Goal: Information Seeking & Learning: Learn about a topic

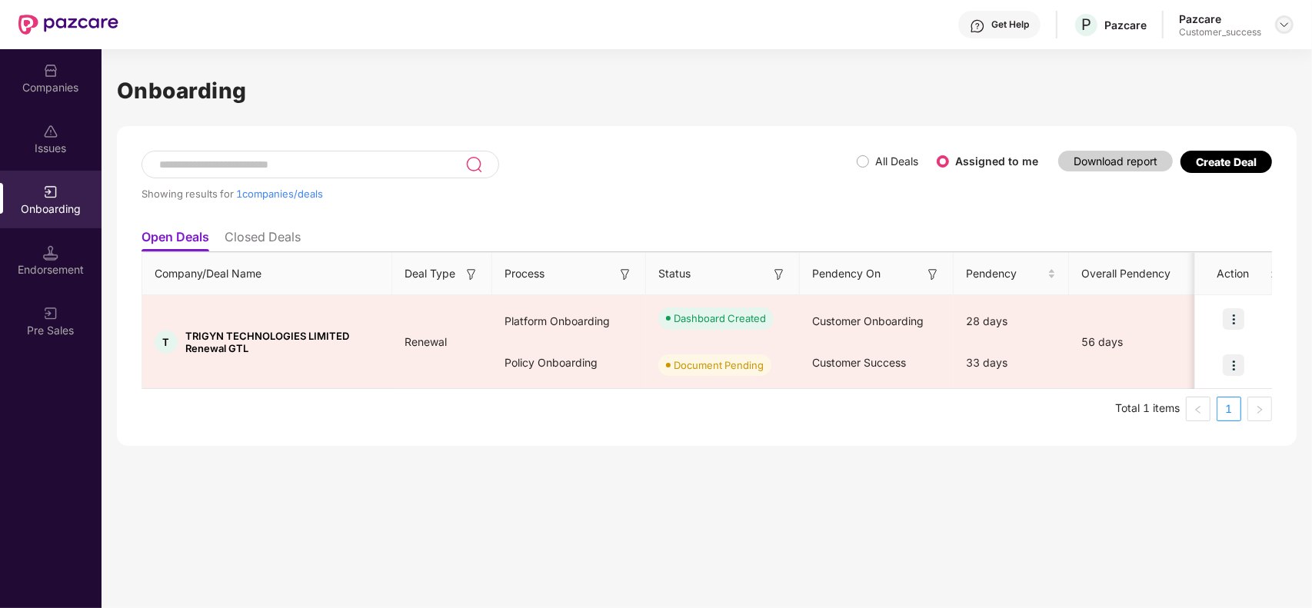
click at [1289, 23] on img at bounding box center [1284, 24] width 12 height 12
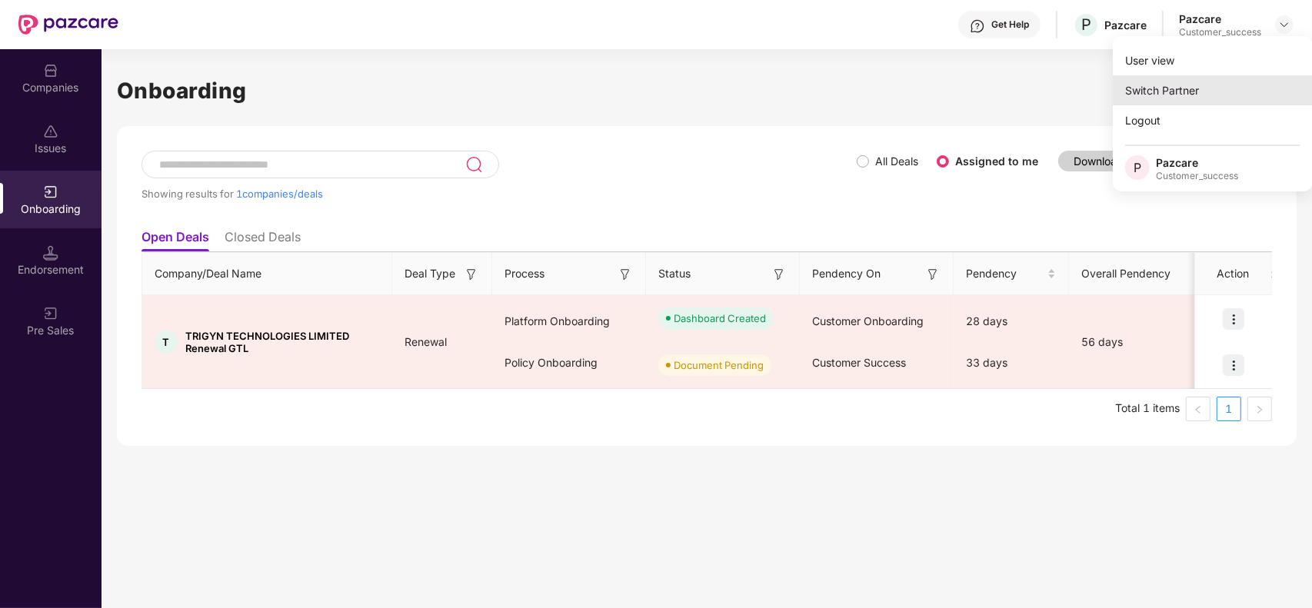
click at [1185, 93] on div "Switch Partner" at bounding box center [1213, 90] width 200 height 30
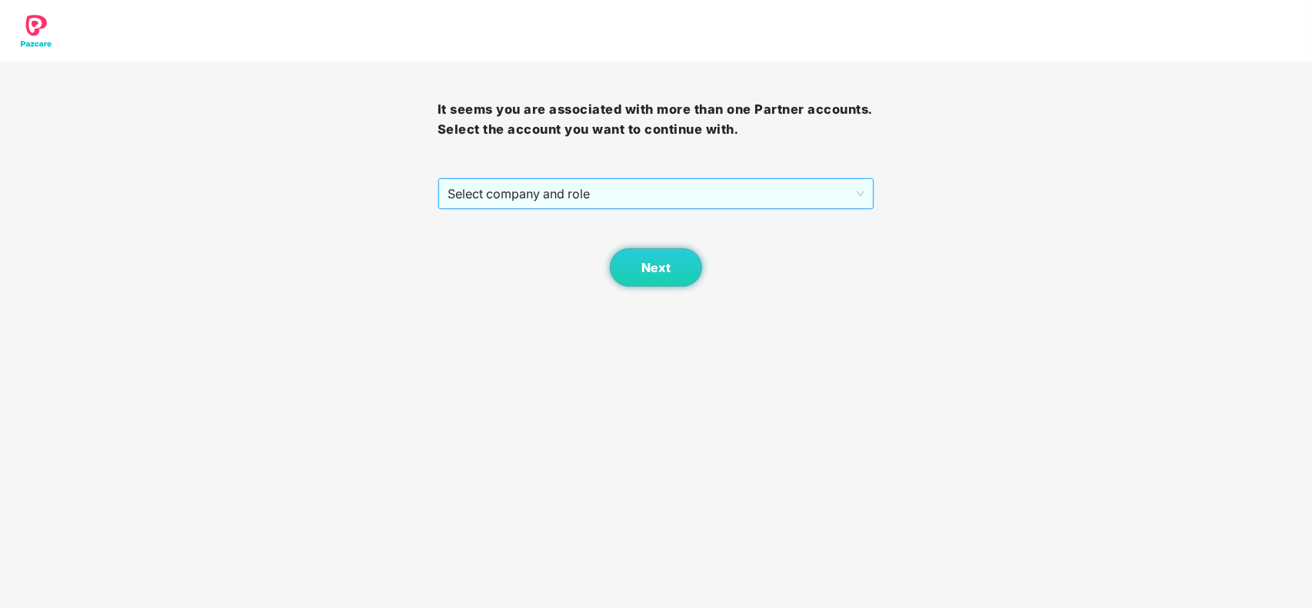
click at [630, 190] on span "Select company and role" at bounding box center [655, 193] width 417 height 29
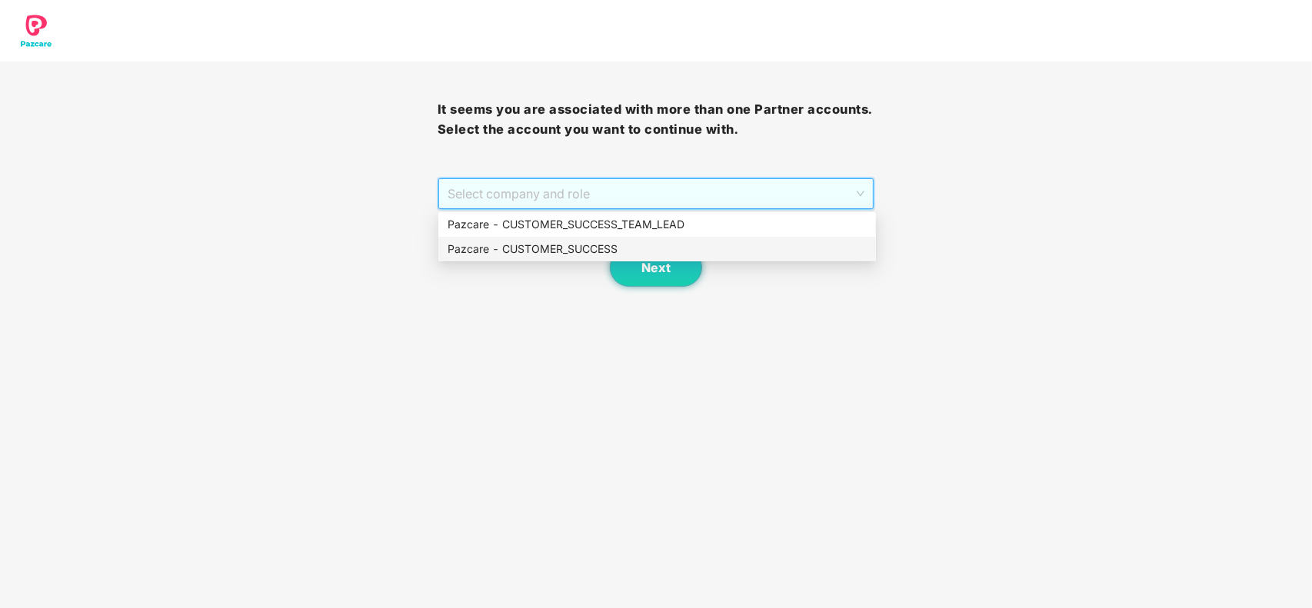
click at [554, 239] on div "Pazcare - CUSTOMER_SUCCESS" at bounding box center [656, 249] width 437 height 25
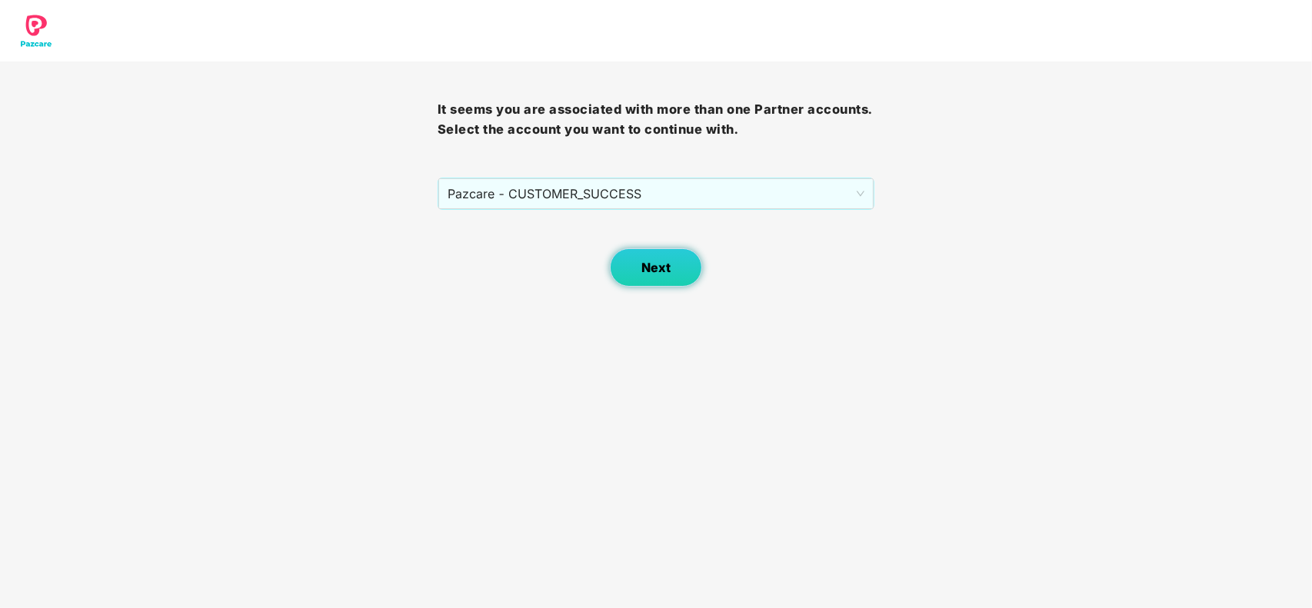
click at [647, 270] on span "Next" at bounding box center [655, 268] width 29 height 15
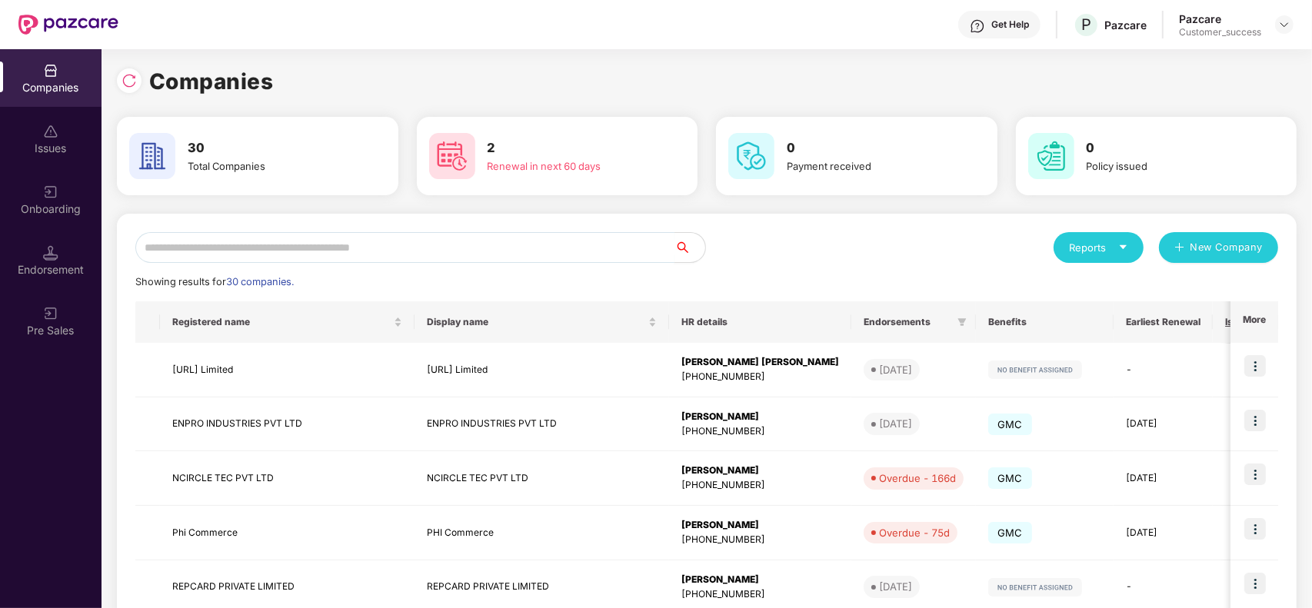
click at [393, 250] on input "text" at bounding box center [404, 247] width 539 height 31
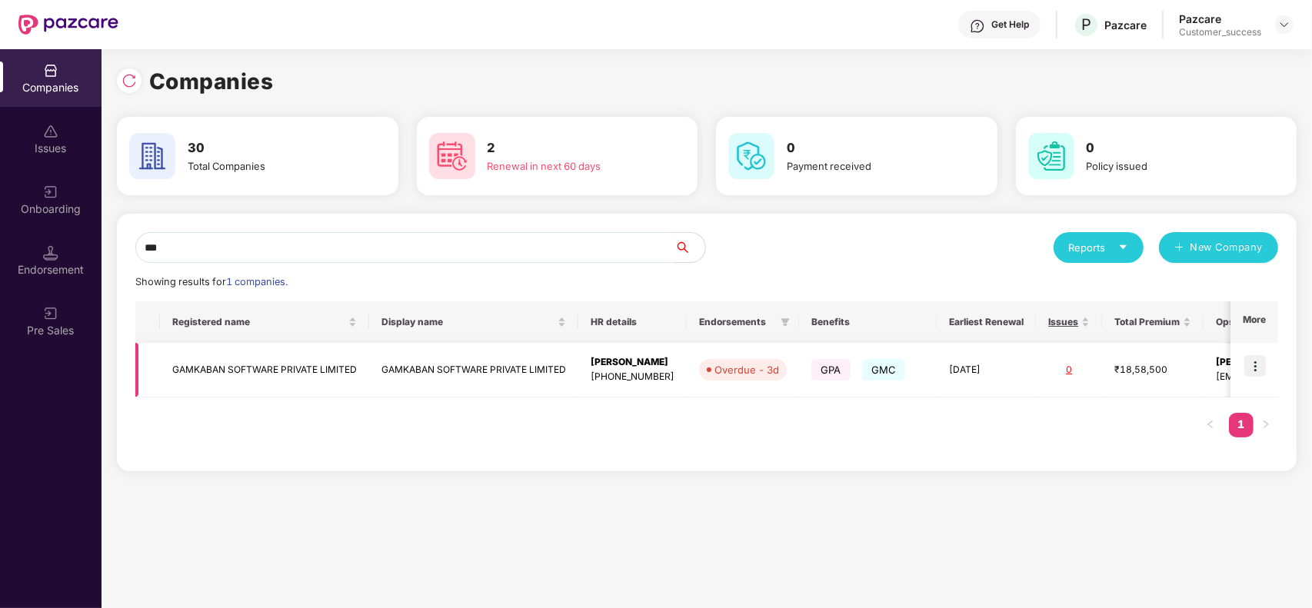
type input "***"
click at [1258, 371] on img at bounding box center [1255, 366] width 22 height 22
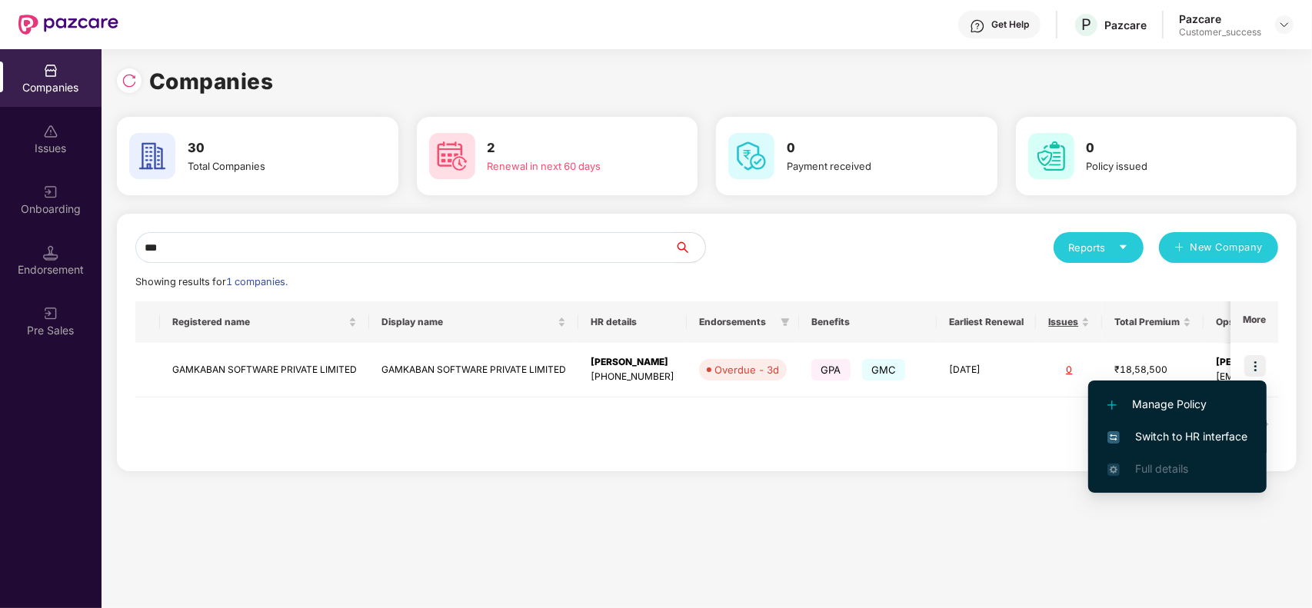
click at [1182, 437] on span "Switch to HR interface" at bounding box center [1177, 436] width 140 height 17
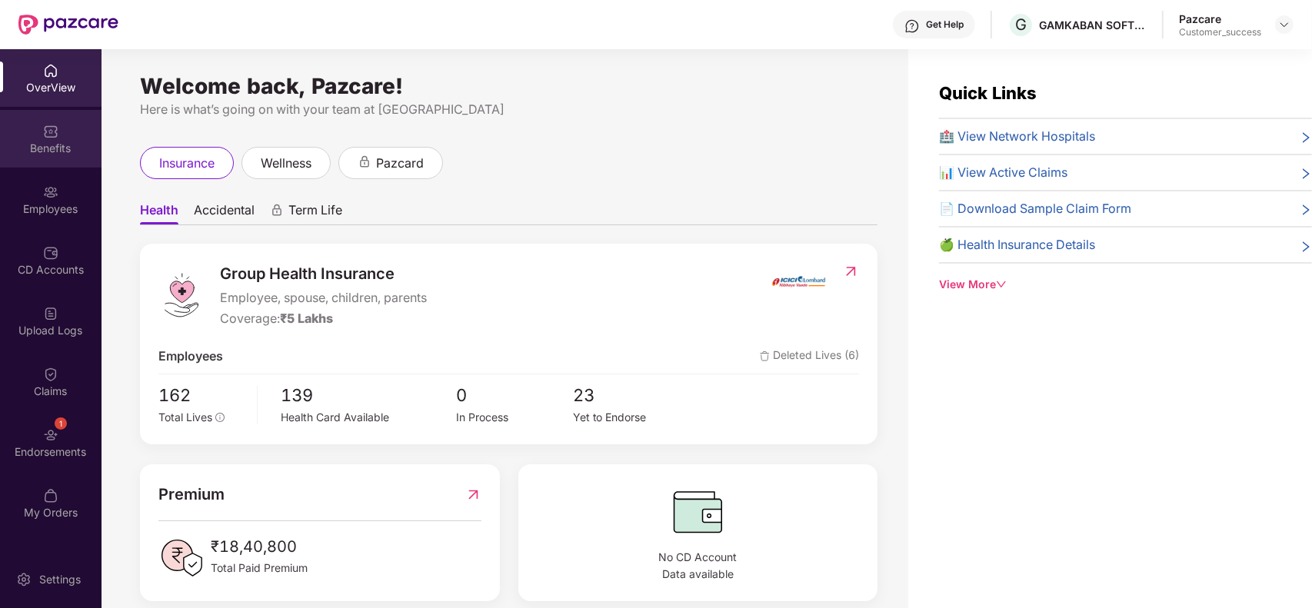
click at [62, 150] on div "Benefits" at bounding box center [50, 148] width 101 height 15
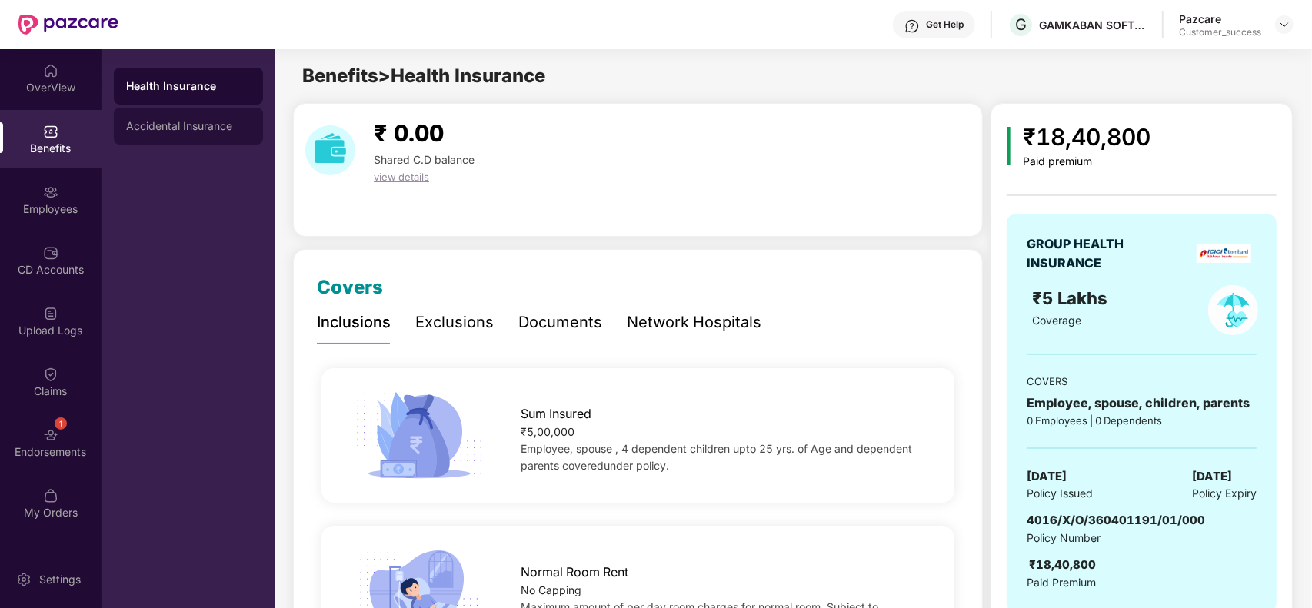
click at [182, 125] on div "Accidental Insurance" at bounding box center [188, 126] width 125 height 12
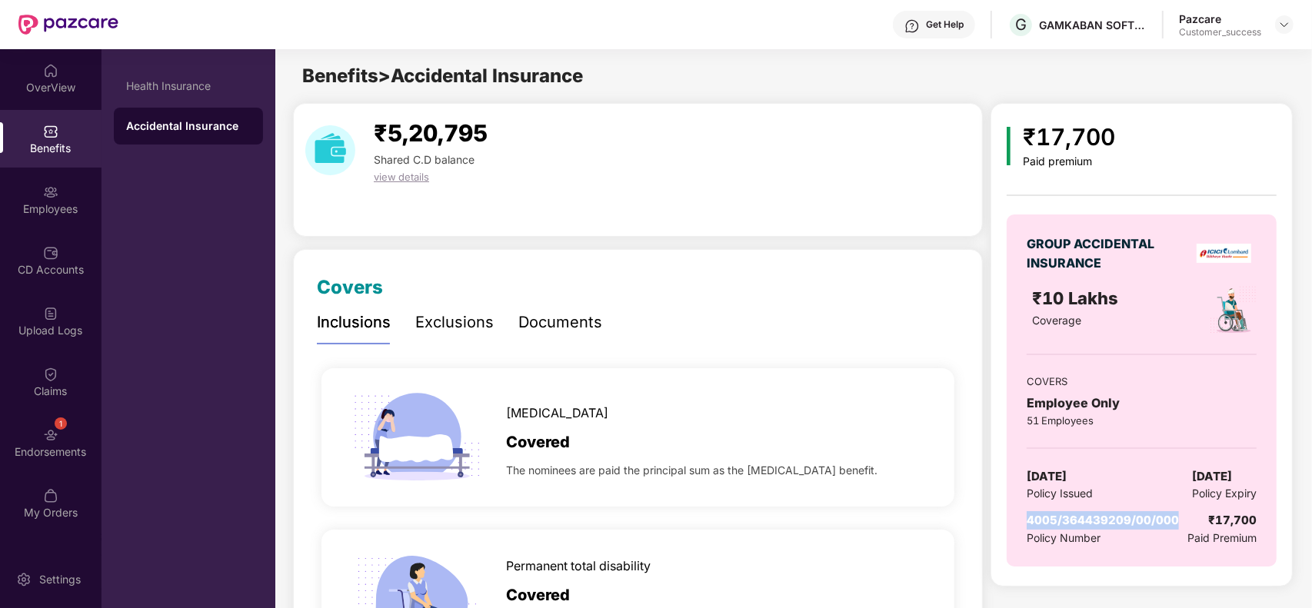
drag, startPoint x: 1181, startPoint y: 516, endPoint x: 1029, endPoint y: 524, distance: 152.5
click at [1029, 524] on span "4005/364439209/00/000" at bounding box center [1102, 520] width 152 height 15
copy span "4005/364439209/00/000"
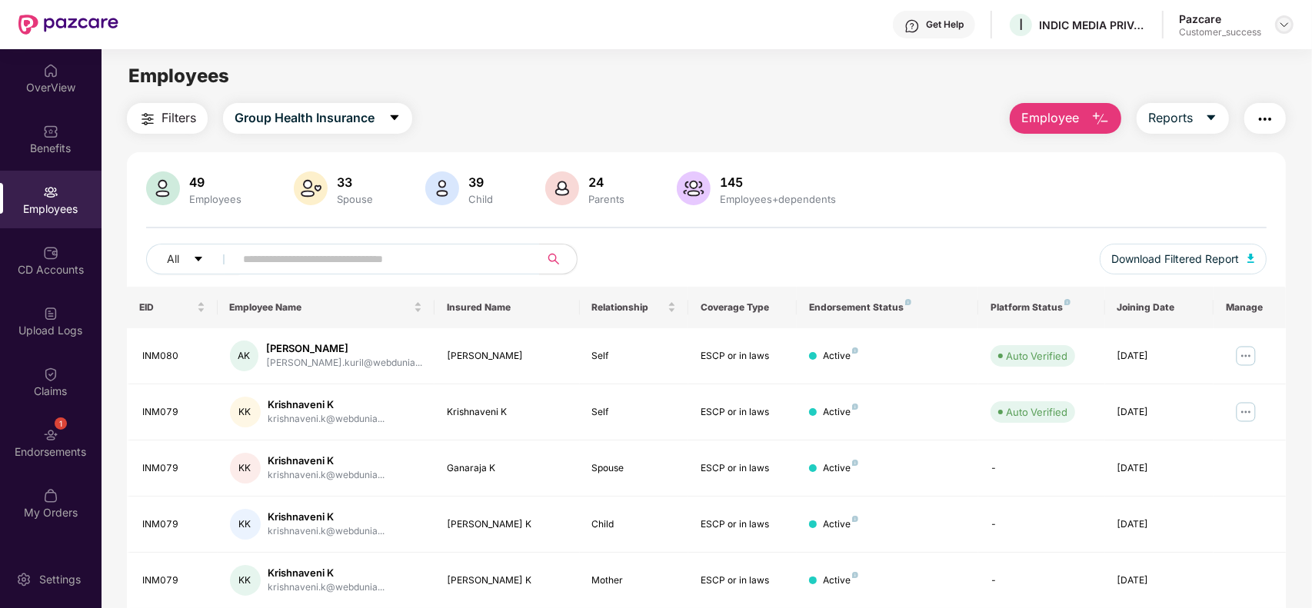
click at [1289, 23] on img at bounding box center [1284, 24] width 12 height 12
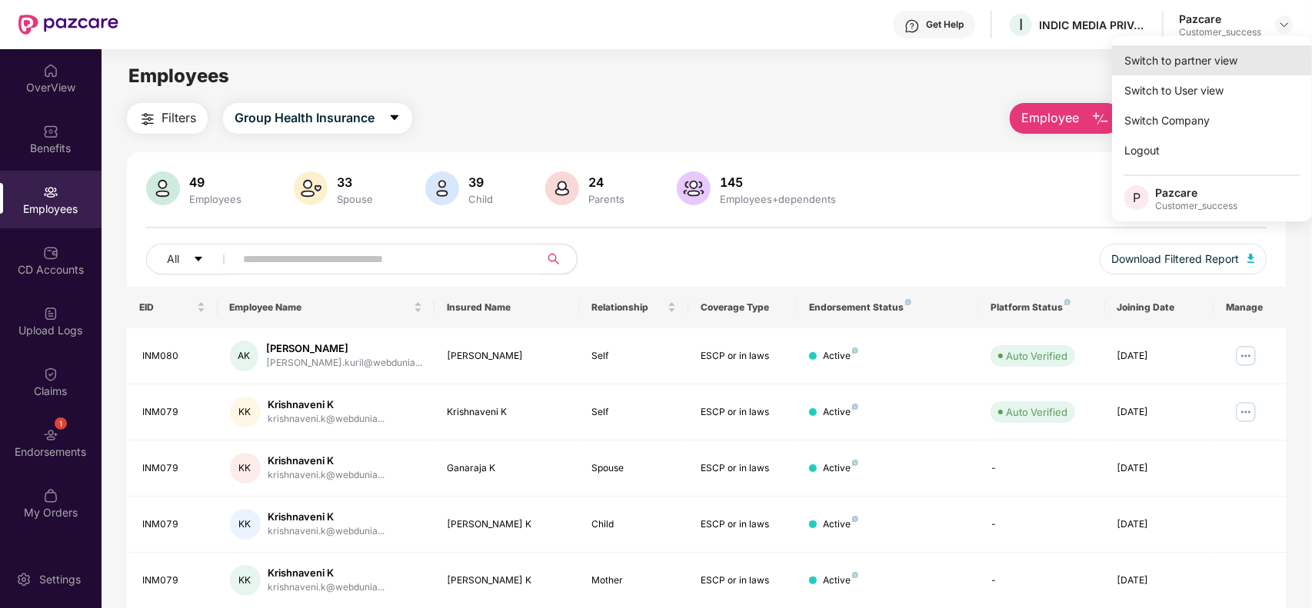
click at [1178, 58] on div "Switch to partner view" at bounding box center [1212, 60] width 200 height 30
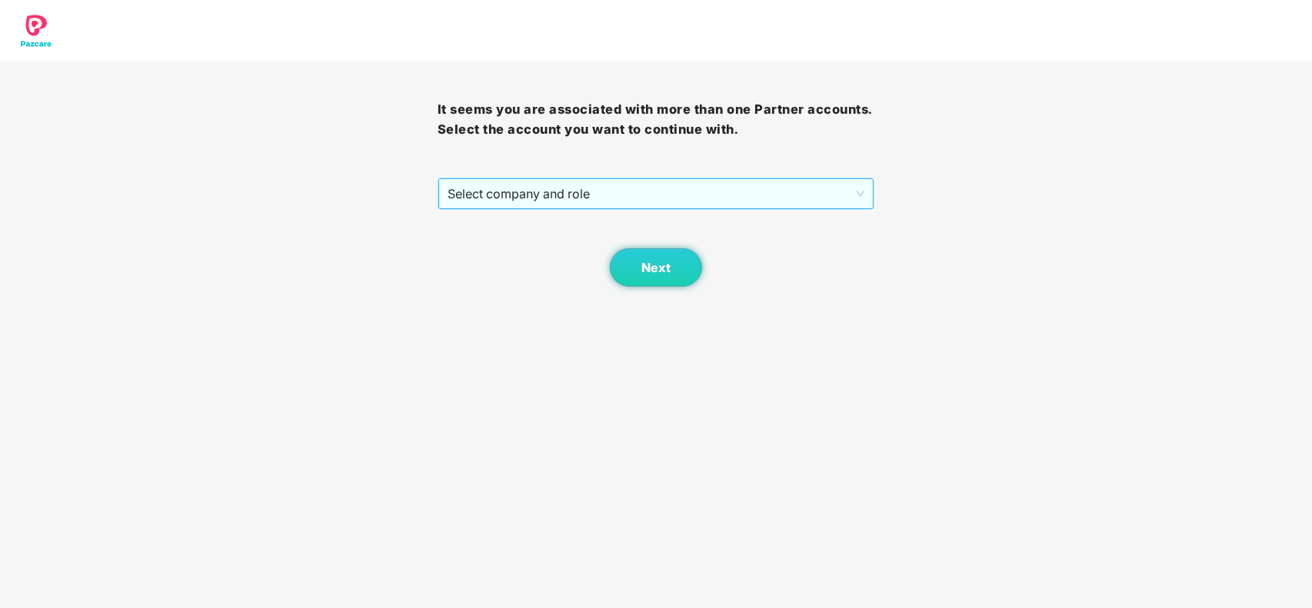
click at [747, 198] on span "Select company and role" at bounding box center [655, 193] width 417 height 29
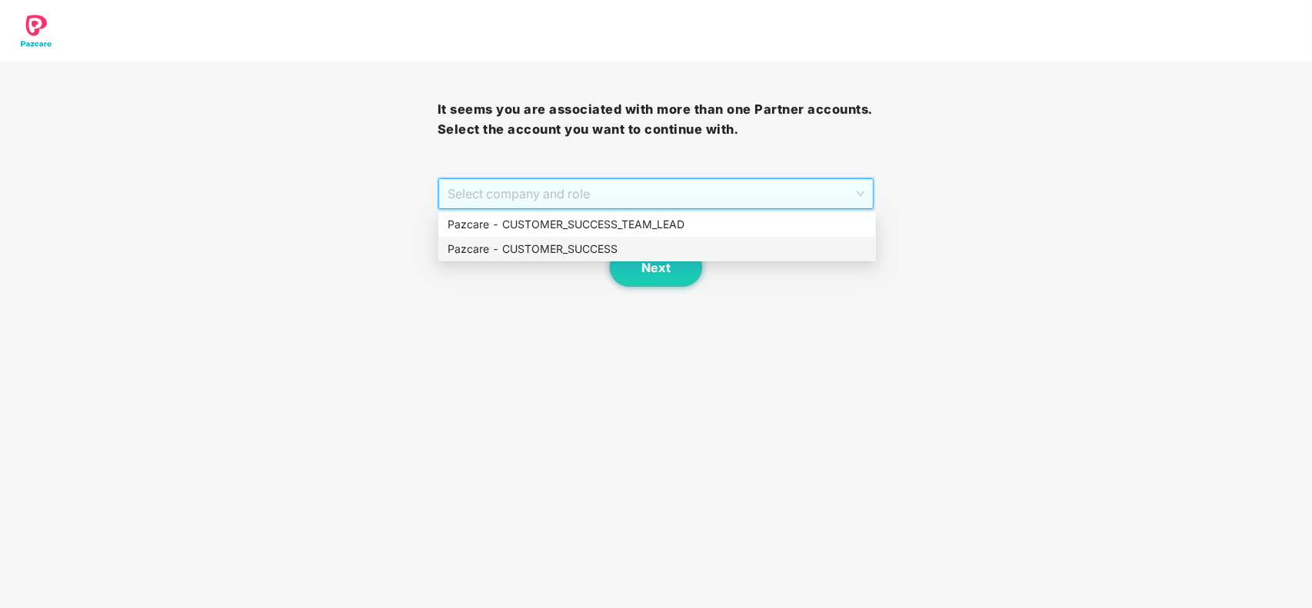
click at [642, 244] on div "Pazcare - CUSTOMER_SUCCESS" at bounding box center [656, 249] width 419 height 17
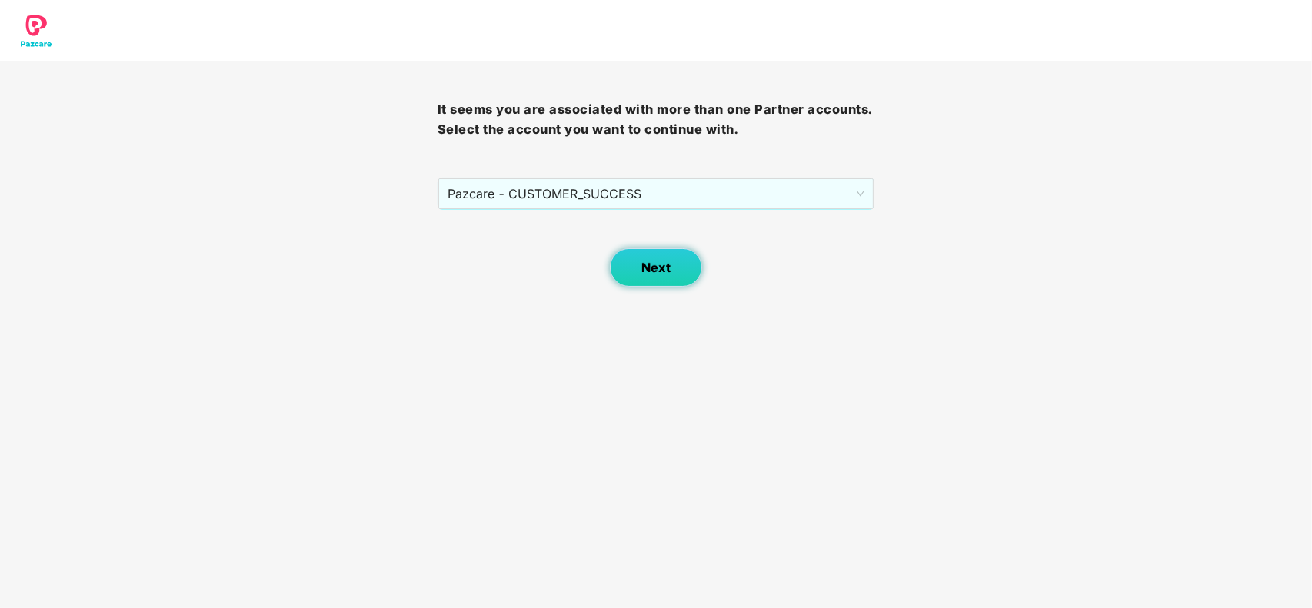
click at [654, 268] on span "Next" at bounding box center [655, 268] width 29 height 15
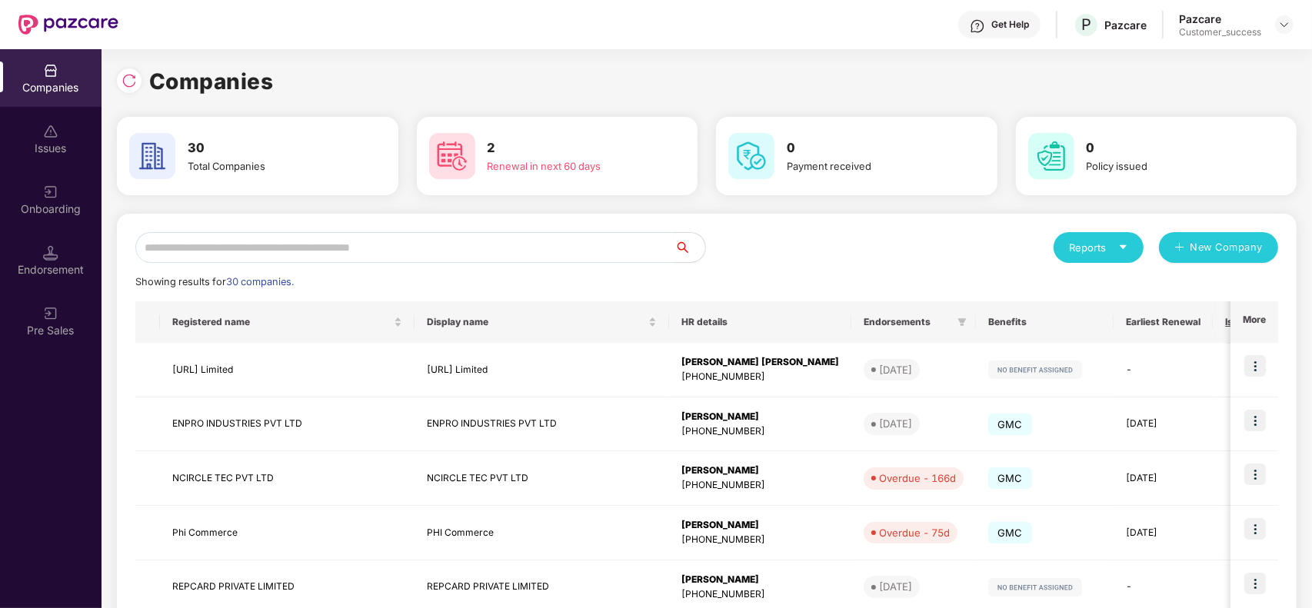
click at [348, 248] on input "text" at bounding box center [404, 247] width 539 height 31
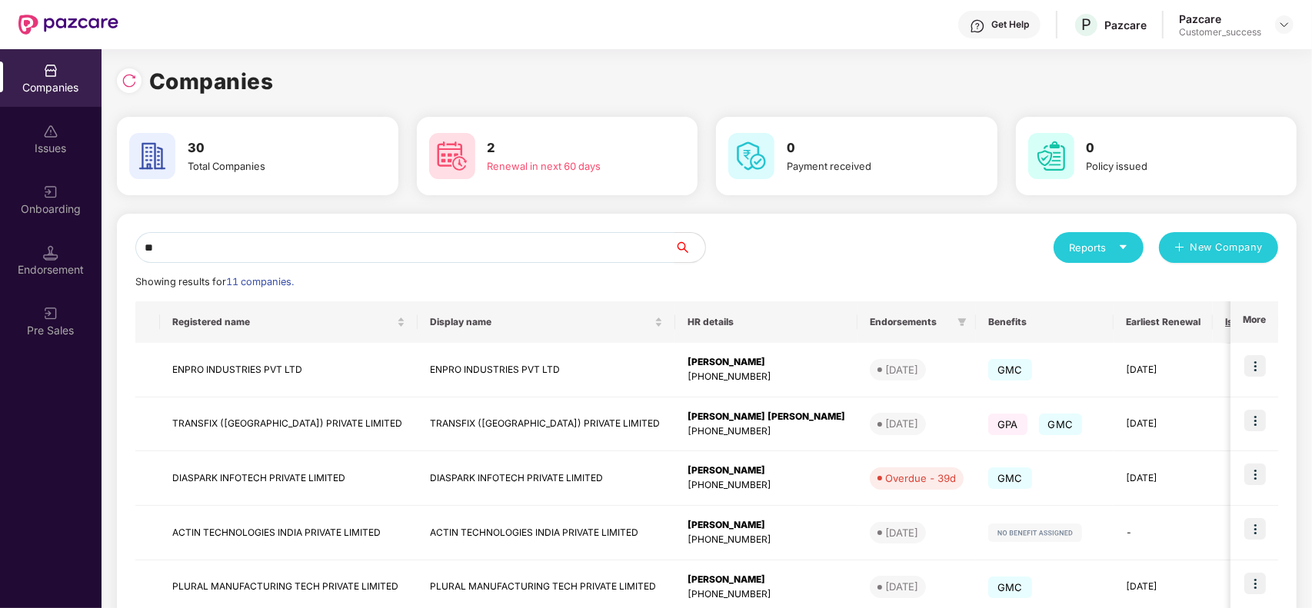
type input "*"
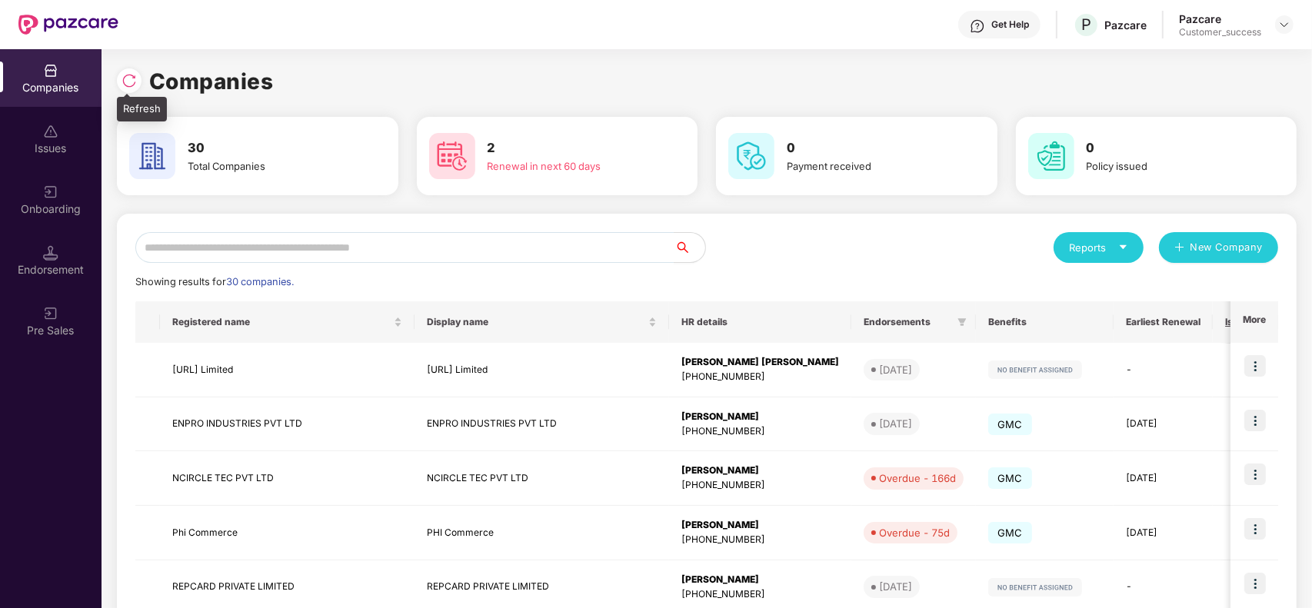
click at [117, 71] on div at bounding box center [133, 79] width 32 height 28
click at [125, 82] on img at bounding box center [128, 80] width 15 height 15
click at [124, 85] on img at bounding box center [128, 80] width 15 height 15
click at [223, 254] on input "text" at bounding box center [404, 247] width 539 height 31
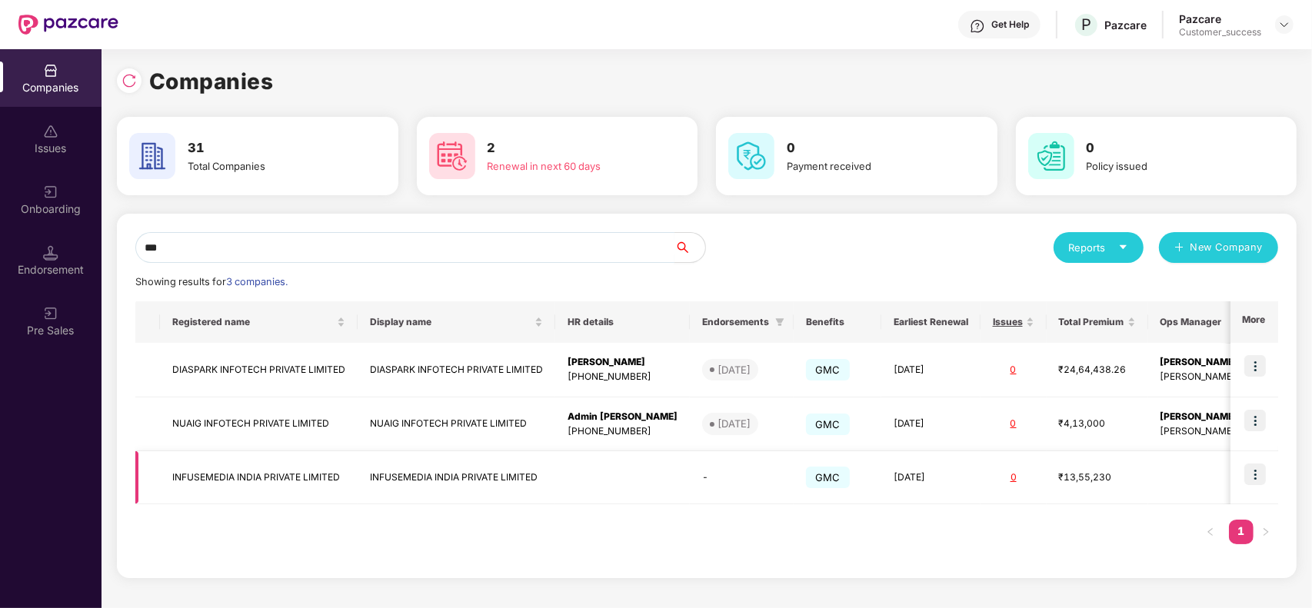
type input "***"
click at [1255, 477] on img at bounding box center [1255, 475] width 22 height 22
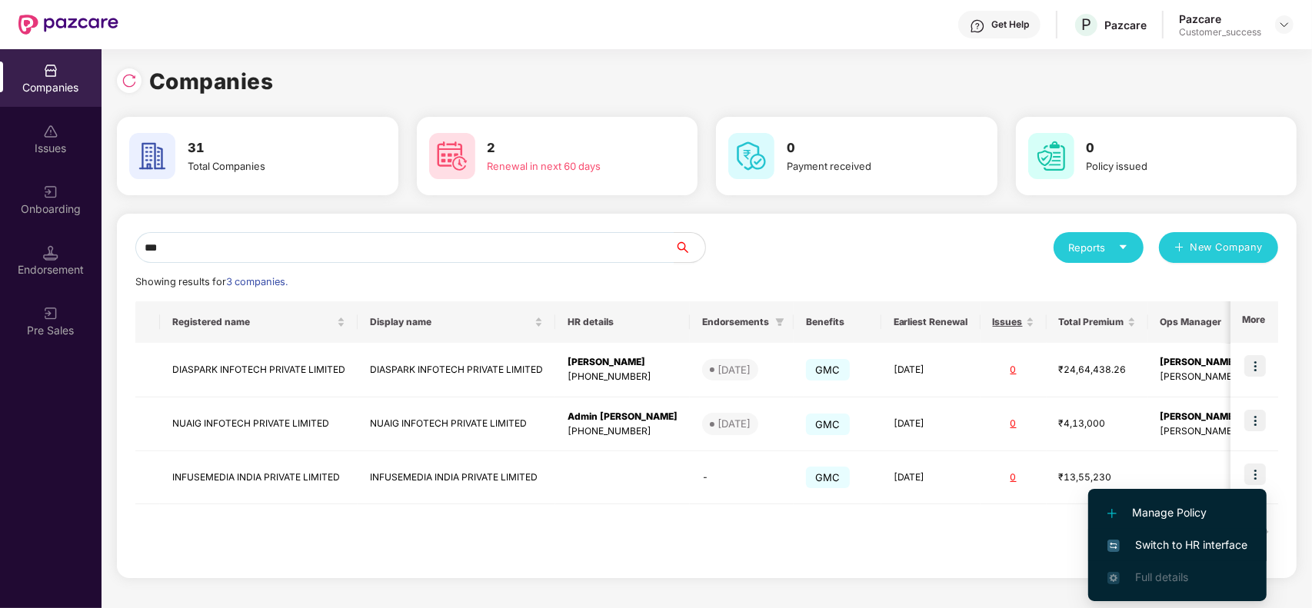
click at [1169, 555] on li "Switch to HR interface" at bounding box center [1177, 545] width 178 height 32
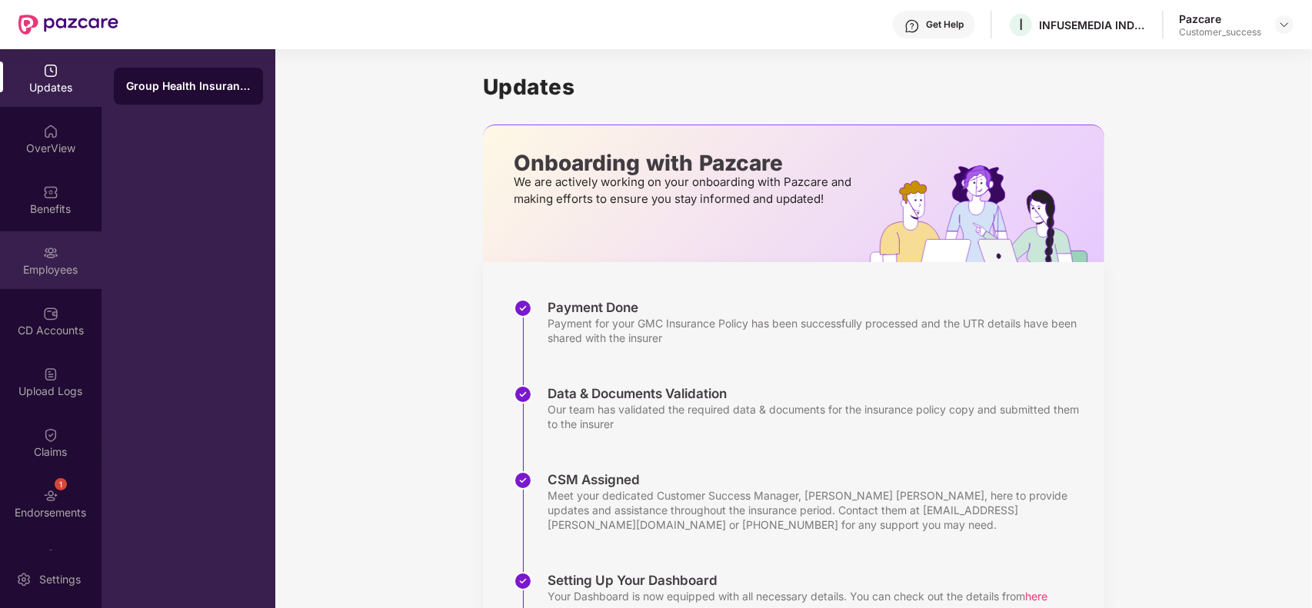
click at [58, 271] on div "Employees" at bounding box center [50, 269] width 101 height 15
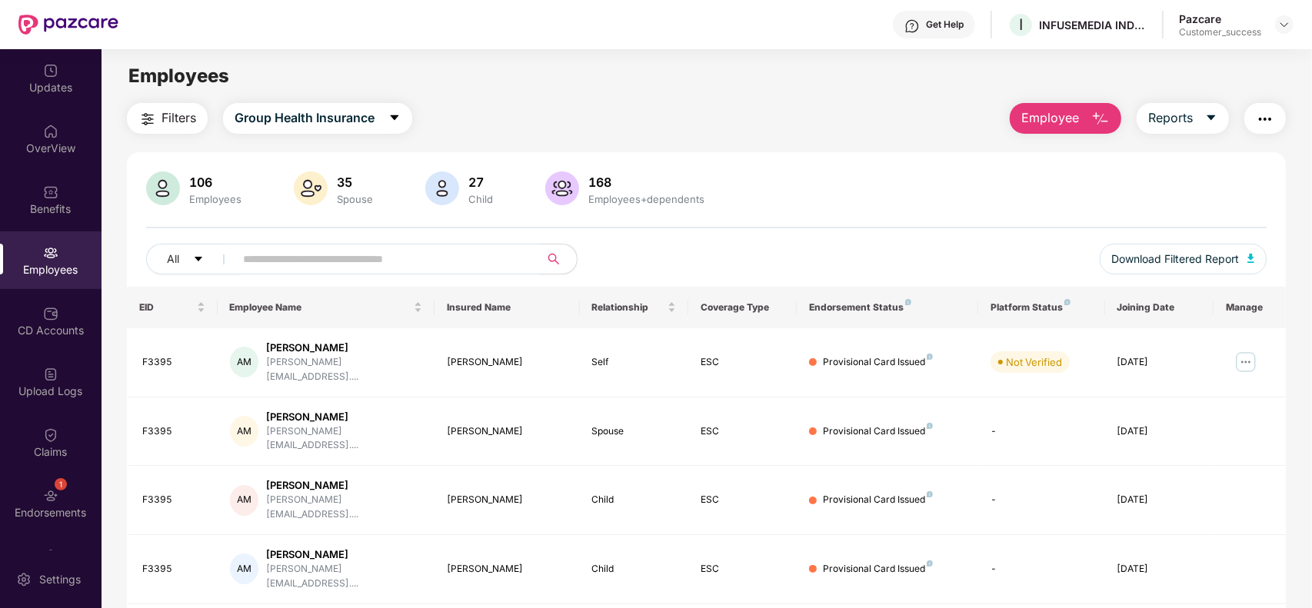
click at [297, 256] on input "text" at bounding box center [381, 259] width 276 height 23
click at [285, 270] on input "text" at bounding box center [381, 259] width 276 height 23
click at [283, 261] on input "text" at bounding box center [381, 259] width 276 height 23
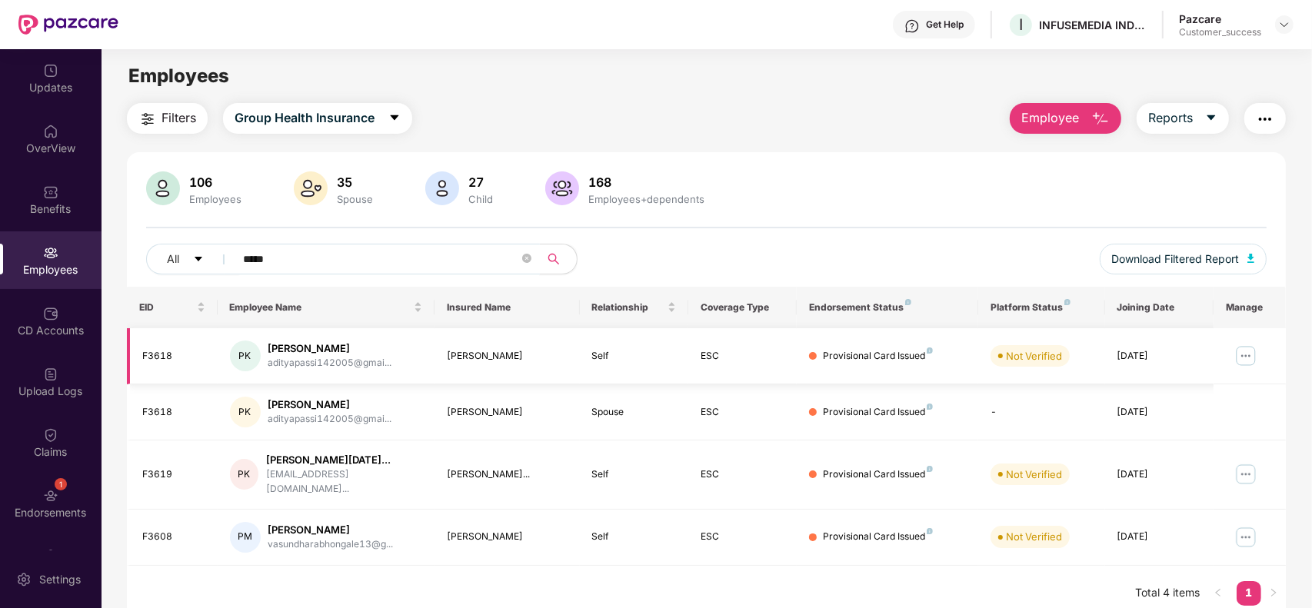
type input "*****"
click at [1249, 354] on img at bounding box center [1245, 356] width 25 height 25
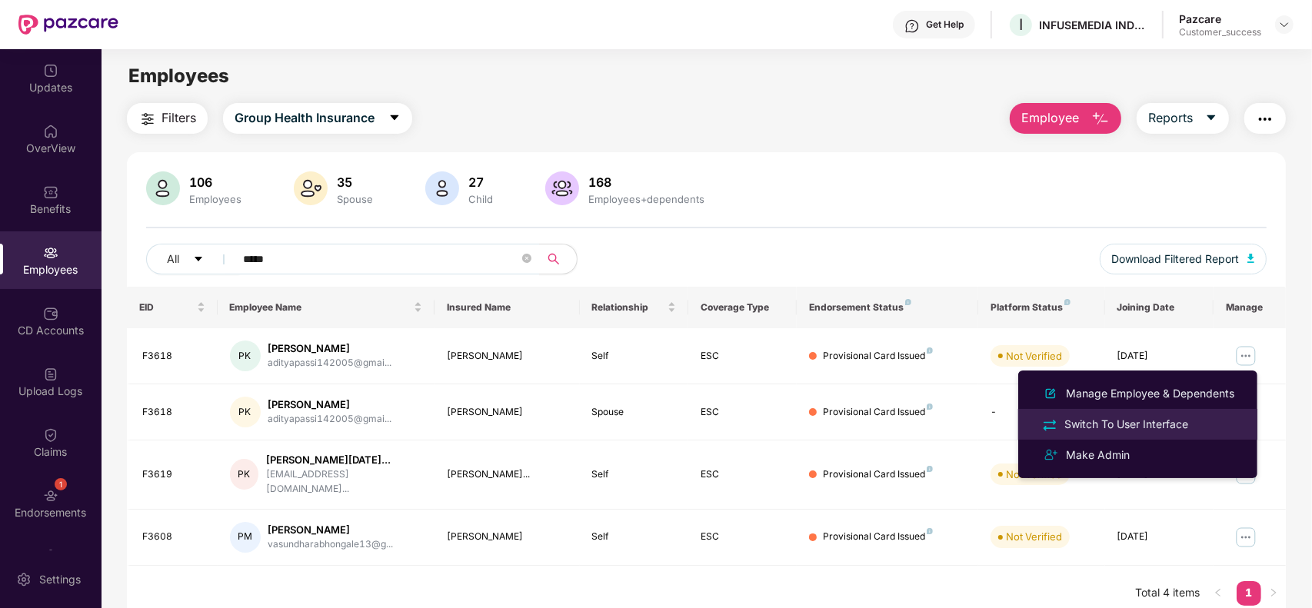
click at [1116, 431] on div "Switch To User Interface" at bounding box center [1126, 424] width 130 height 17
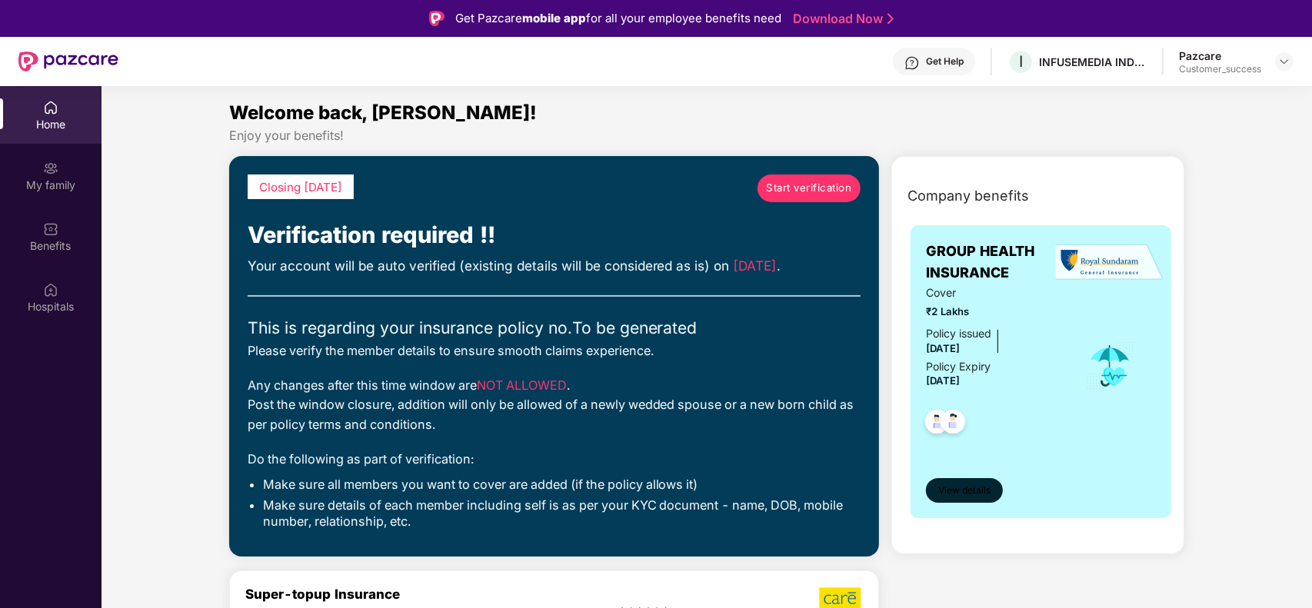
click at [970, 500] on button "View details" at bounding box center [964, 490] width 77 height 25
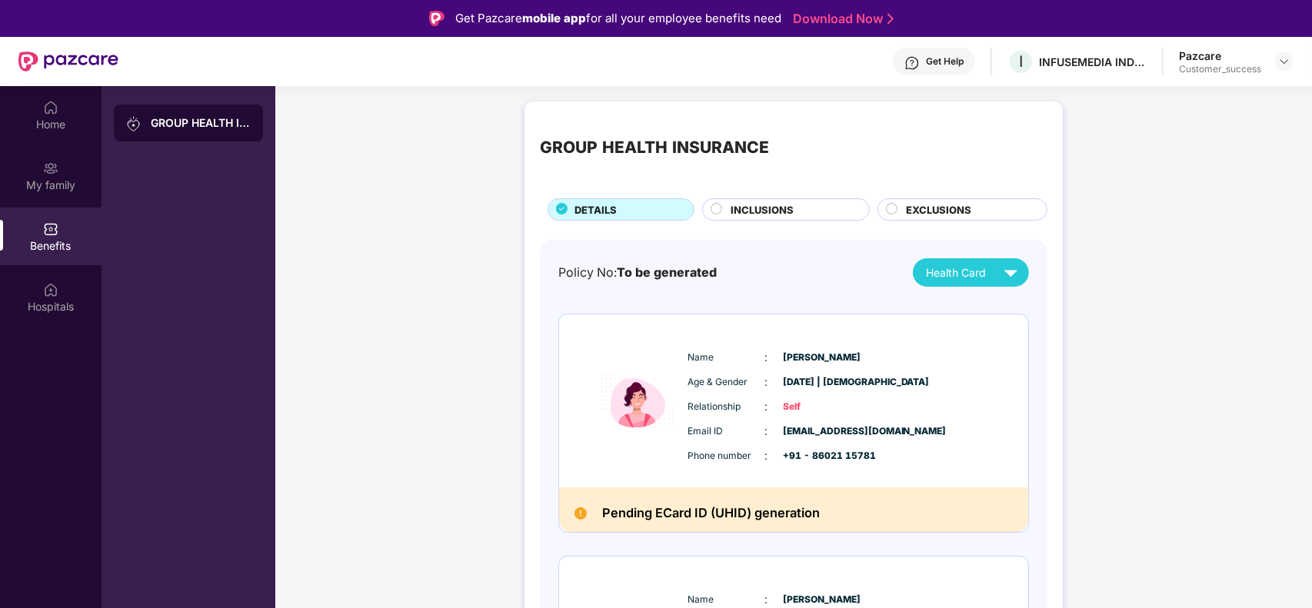
click at [715, 154] on div "GROUP HEALTH INSURANCE" at bounding box center [654, 147] width 229 height 25
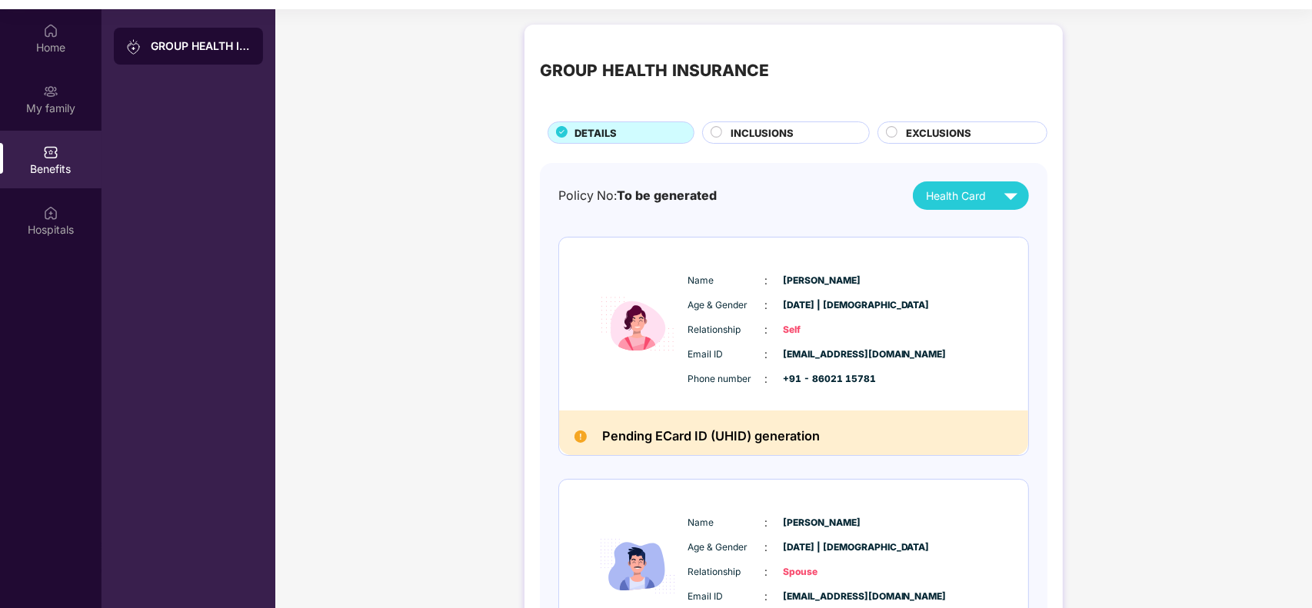
click at [746, 136] on span "INCLUSIONS" at bounding box center [761, 132] width 63 height 15
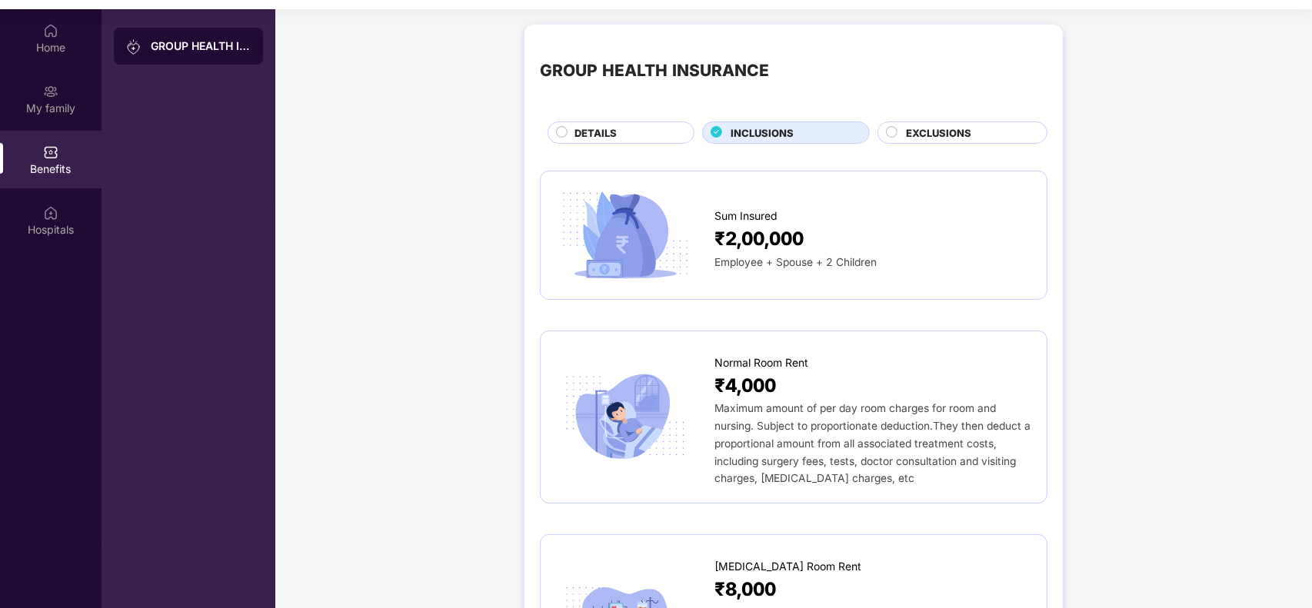
click at [763, 91] on div "GROUP HEALTH INSURANCE" at bounding box center [793, 71] width 507 height 63
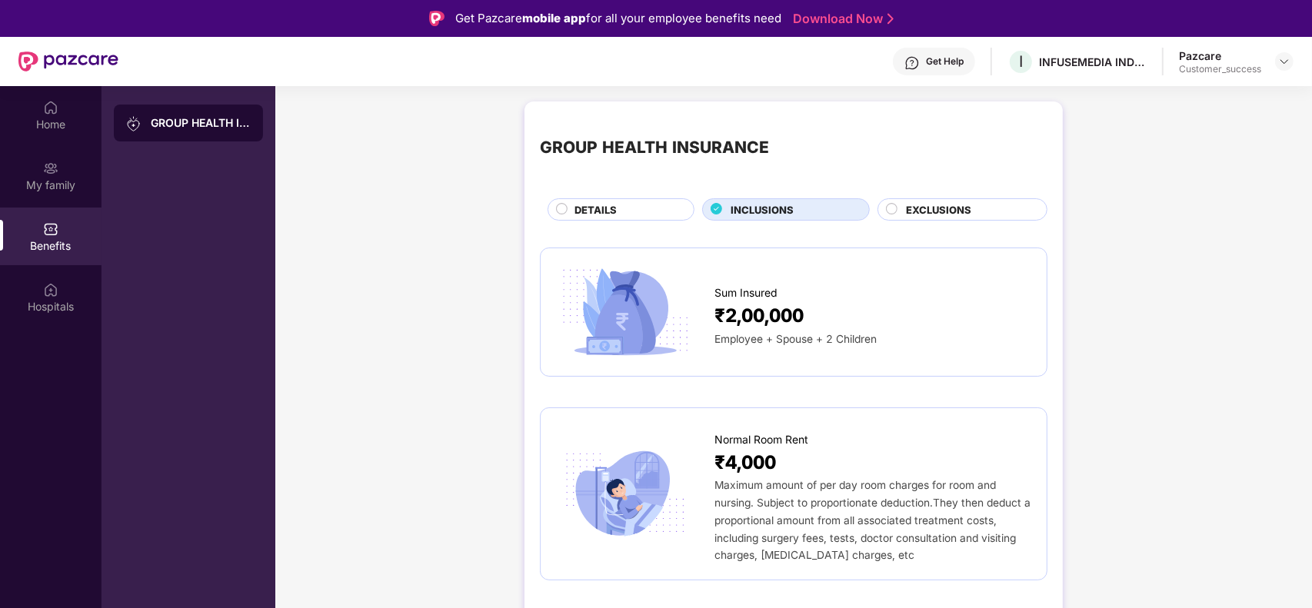
click at [644, 213] on div "DETAILS" at bounding box center [626, 211] width 119 height 18
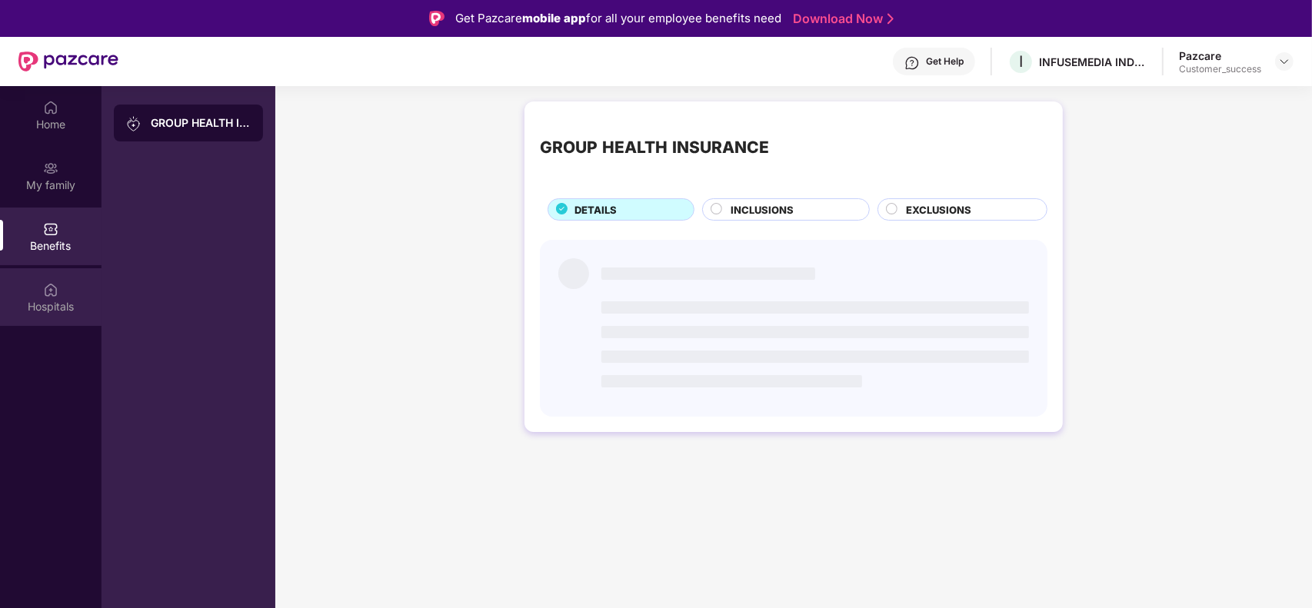
click at [60, 301] on div "Hospitals" at bounding box center [50, 306] width 101 height 15
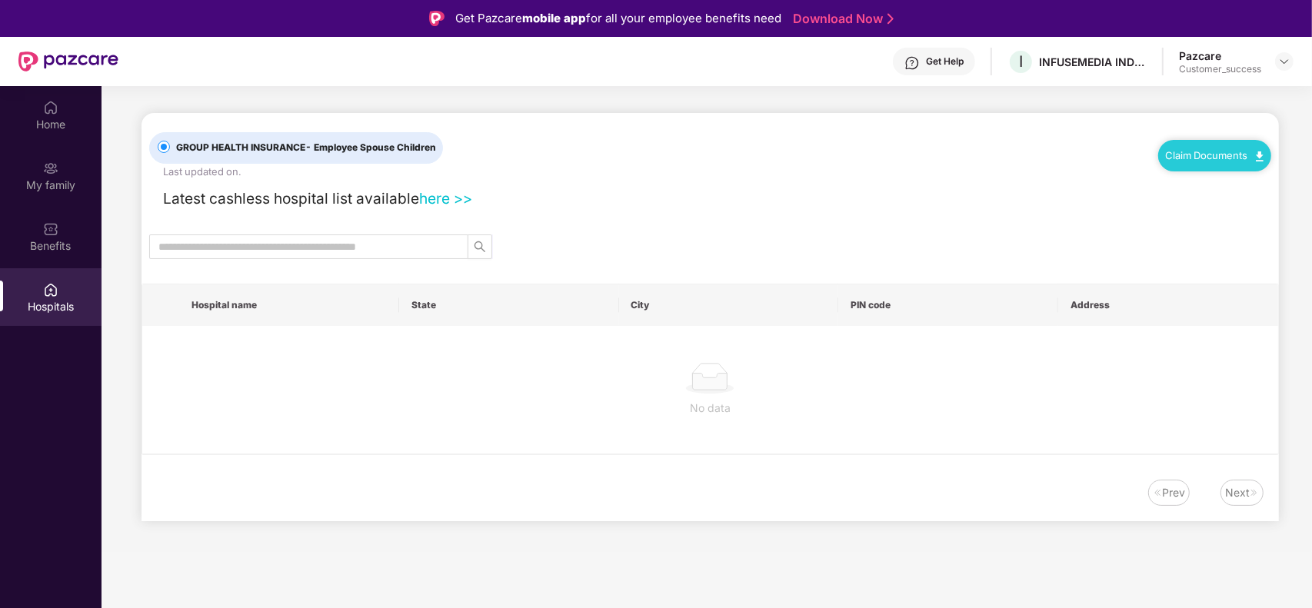
click at [440, 193] on link "here >>" at bounding box center [445, 198] width 53 height 18
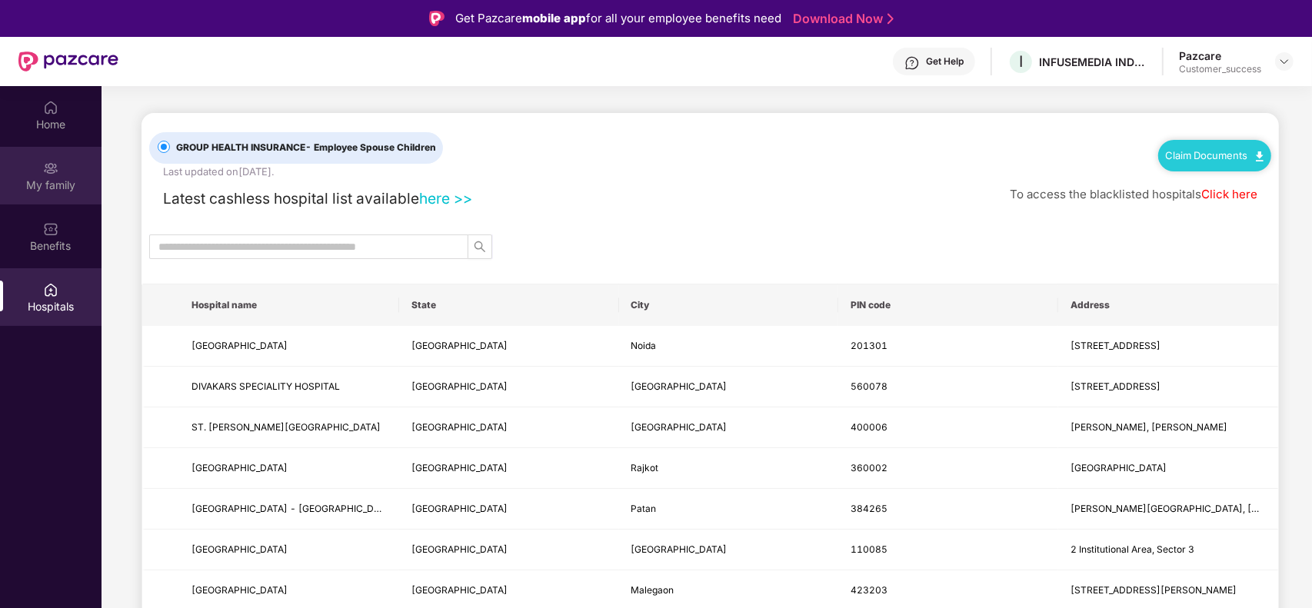
click at [14, 165] on div "My family" at bounding box center [50, 176] width 101 height 58
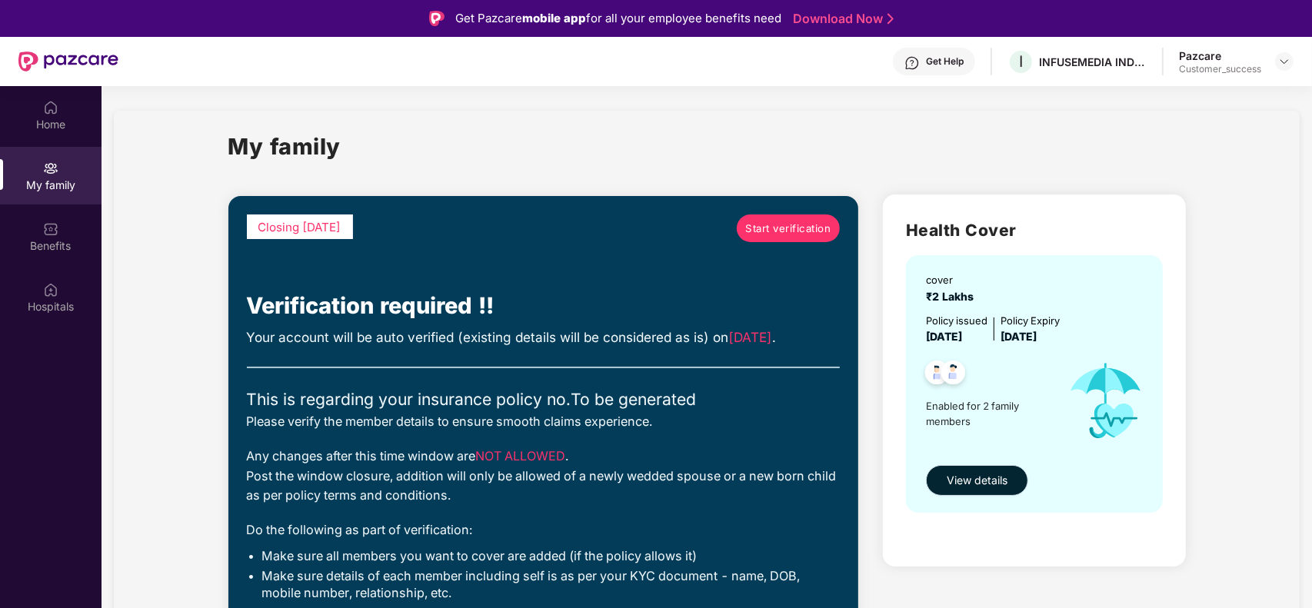
click at [992, 490] on button "View details" at bounding box center [977, 480] width 102 height 31
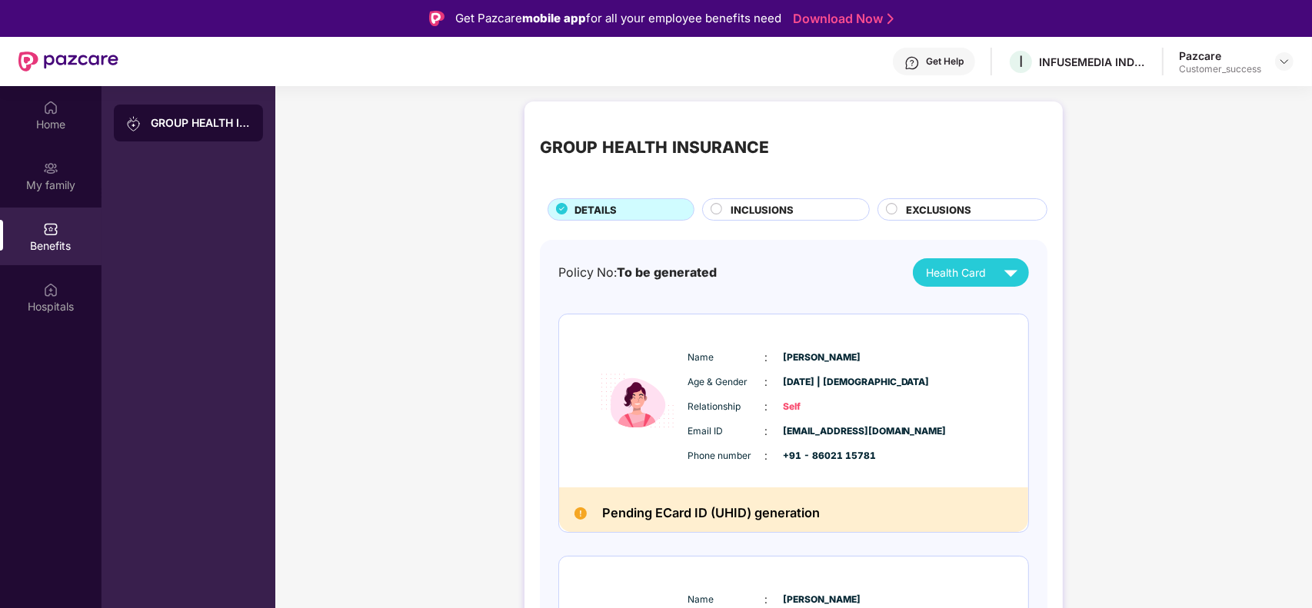
click at [781, 206] on span "INCLUSIONS" at bounding box center [761, 209] width 63 height 15
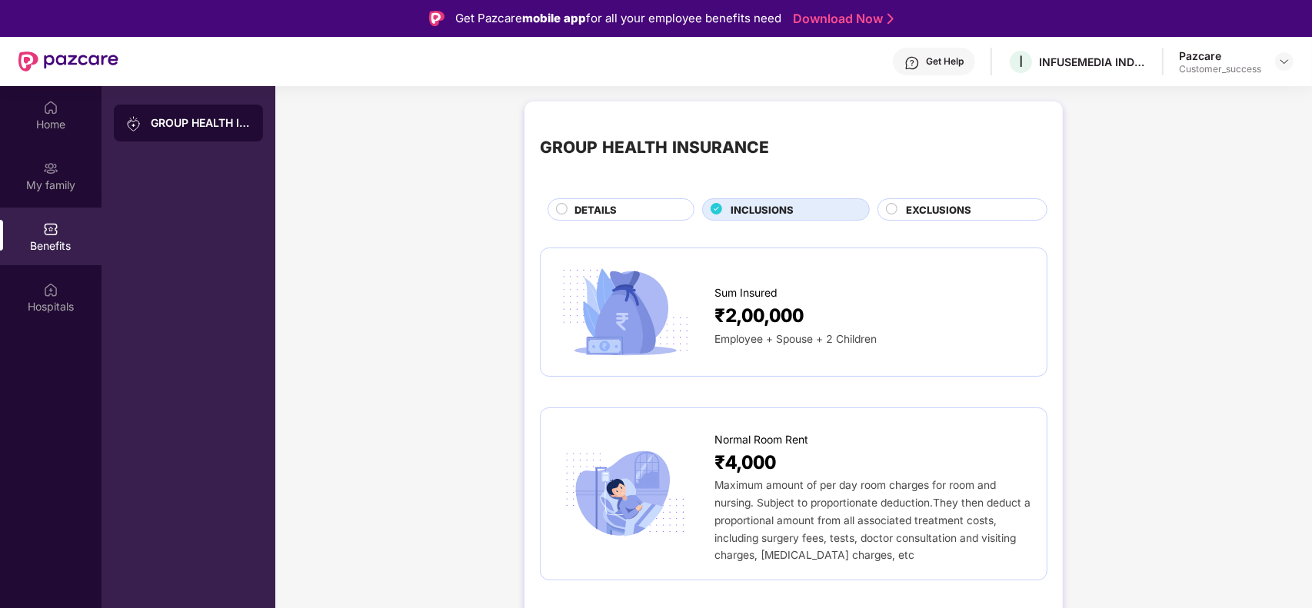
click at [796, 155] on div "GROUP HEALTH INSURANCE" at bounding box center [793, 148] width 507 height 63
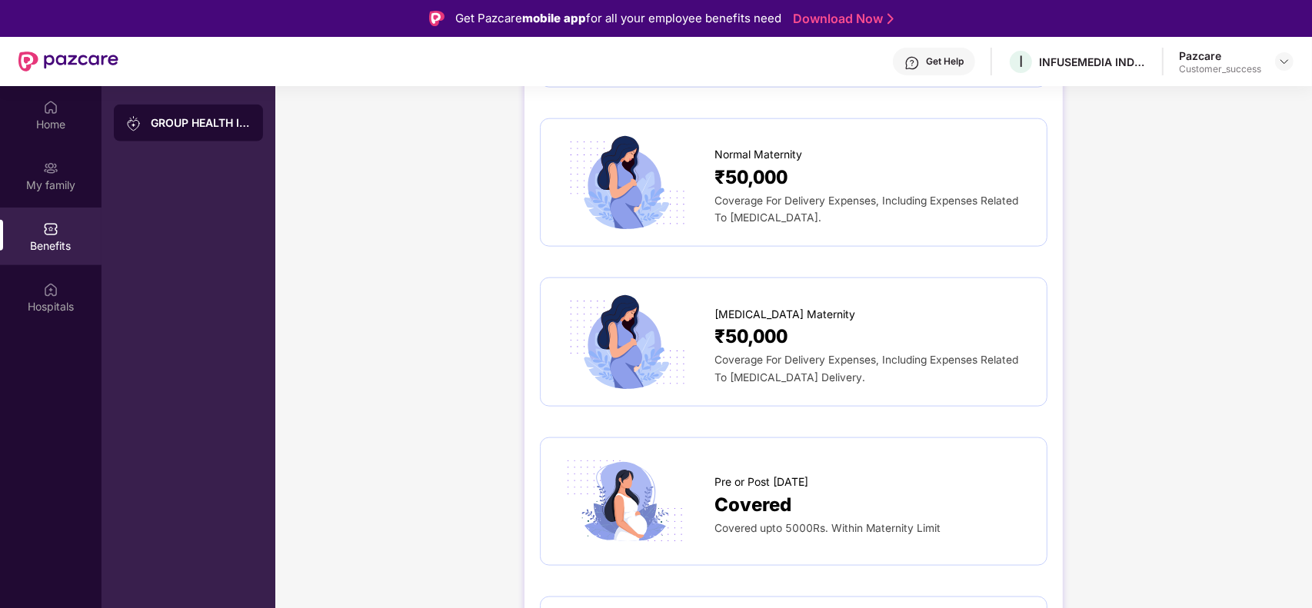
scroll to position [1730, 0]
